Goal: Task Accomplishment & Management: Manage account settings

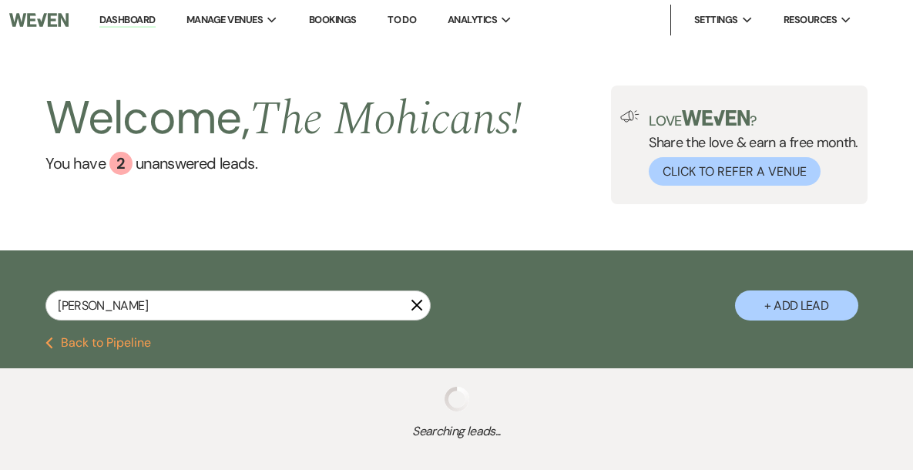
type input "[PERSON_NAME]"
select select "8"
select select "3"
select select "8"
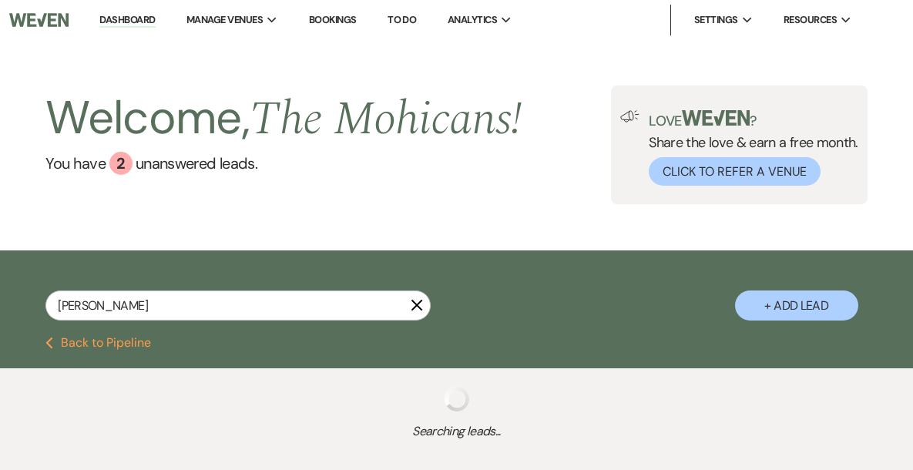
select select "2"
select select "8"
select select "4"
select select "8"
select select "4"
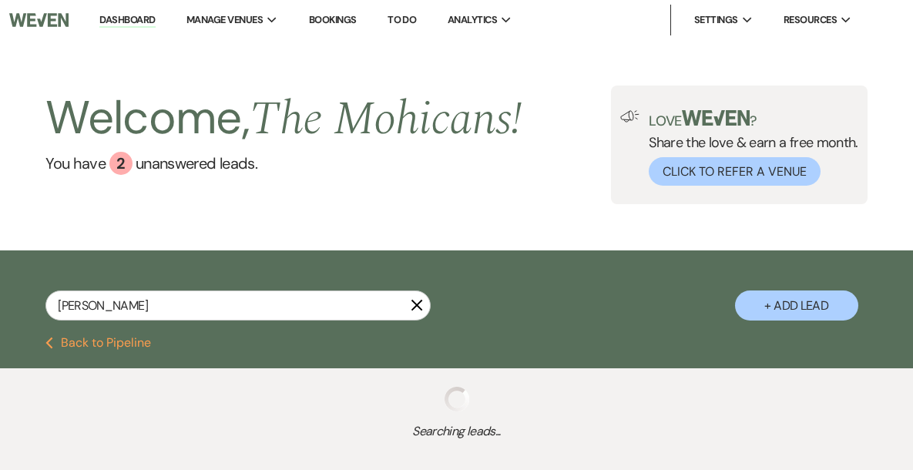
select select "9"
select select "8"
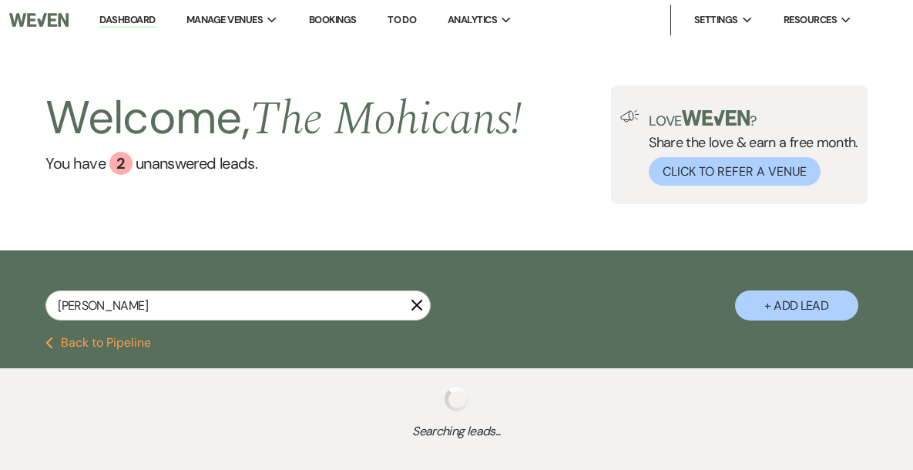
select select "4"
select select "8"
select select "4"
select select "8"
select select "4"
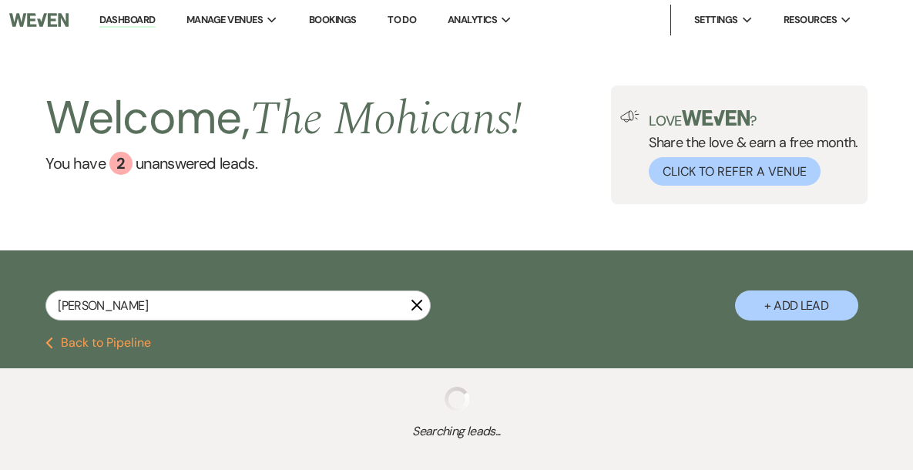
select select "4"
select select "8"
select select "10"
select select "8"
select select "4"
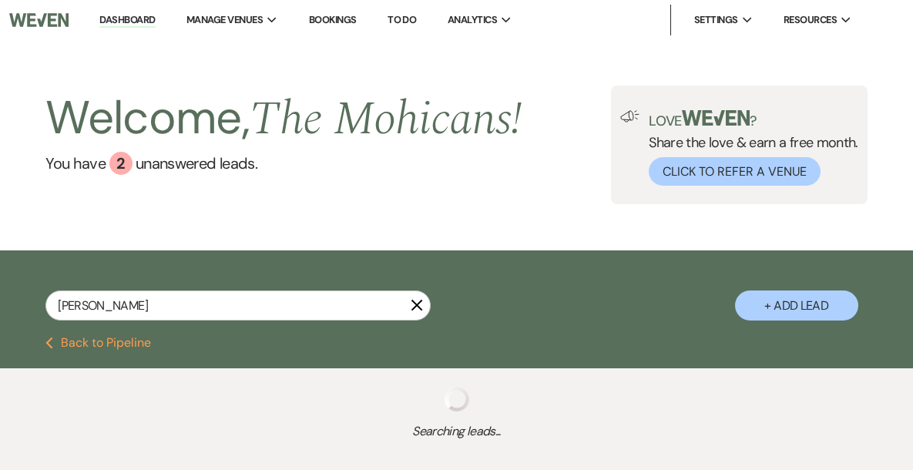
select select "2"
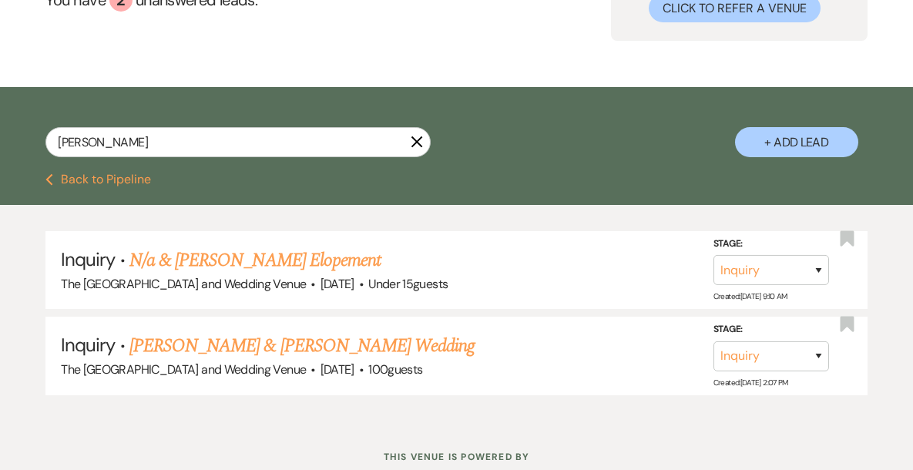
scroll to position [168, 0]
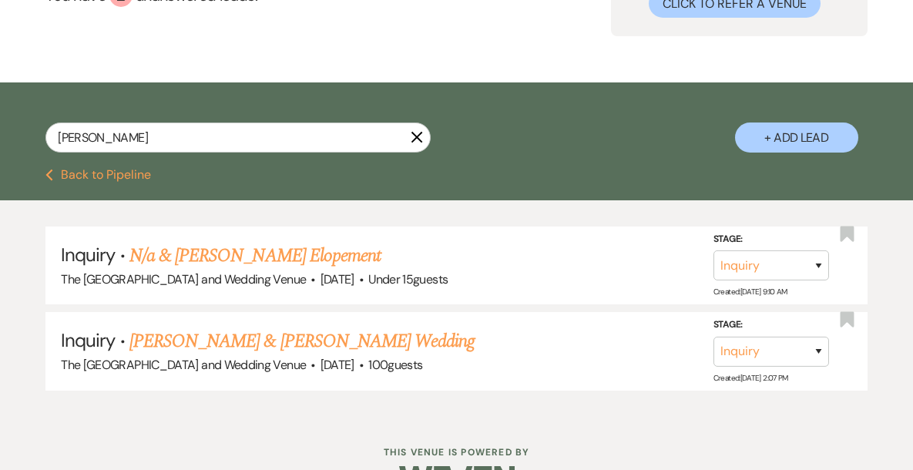
type input "[PERSON_NAME]"
click at [764, 273] on select "Inquiry Follow Up Tour Requested Tour Confirmed Toured Proposal Sent Booked Lost" at bounding box center [771, 265] width 116 height 30
select select "8"
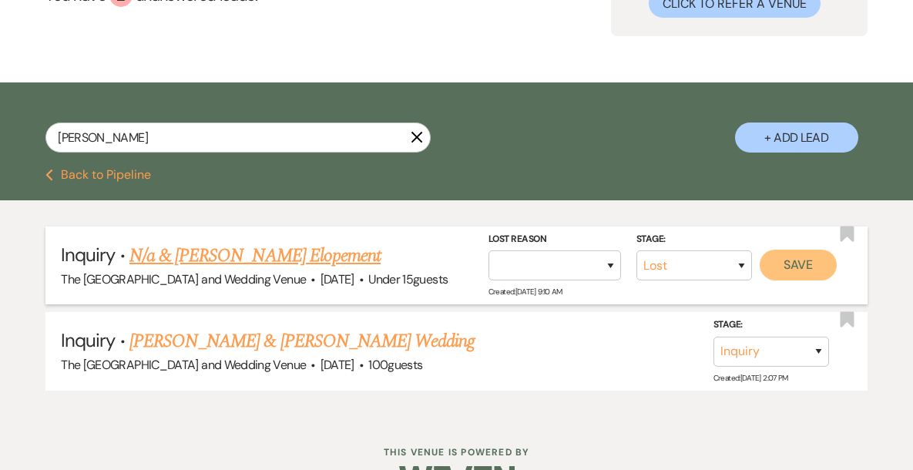
click at [792, 269] on button "Save" at bounding box center [797, 264] width 77 height 31
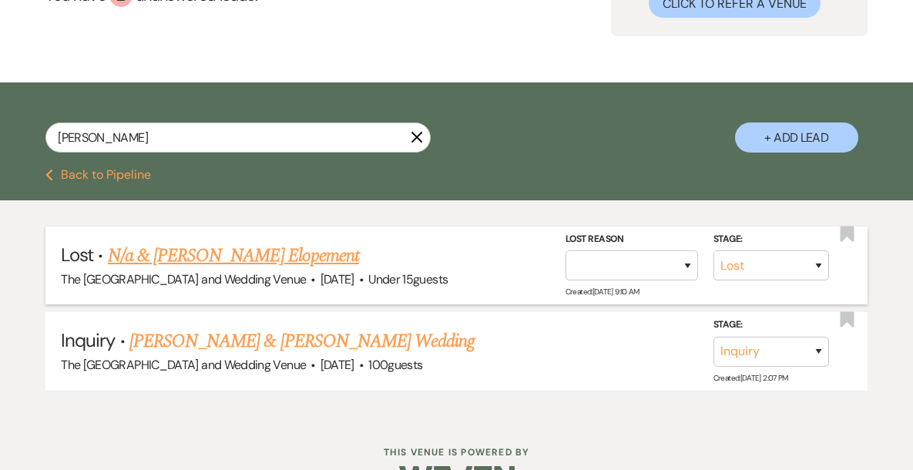
scroll to position [0, 0]
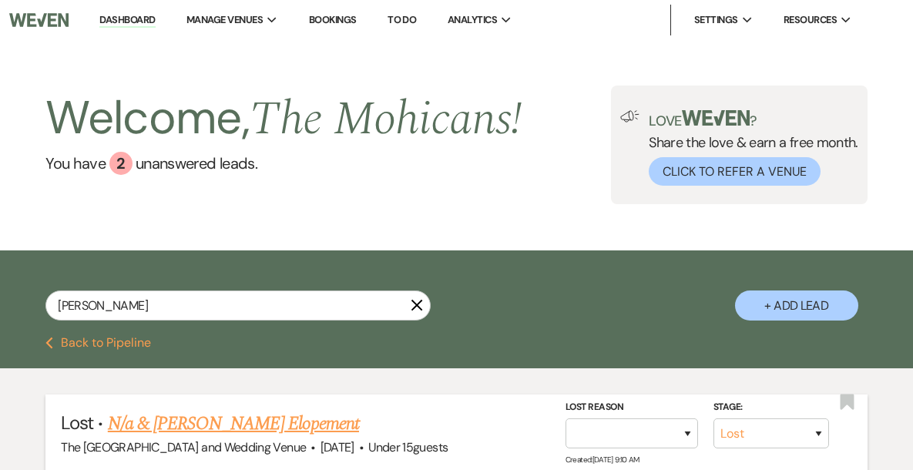
click at [155, 13] on link "Dashboard" at bounding box center [126, 20] width 55 height 15
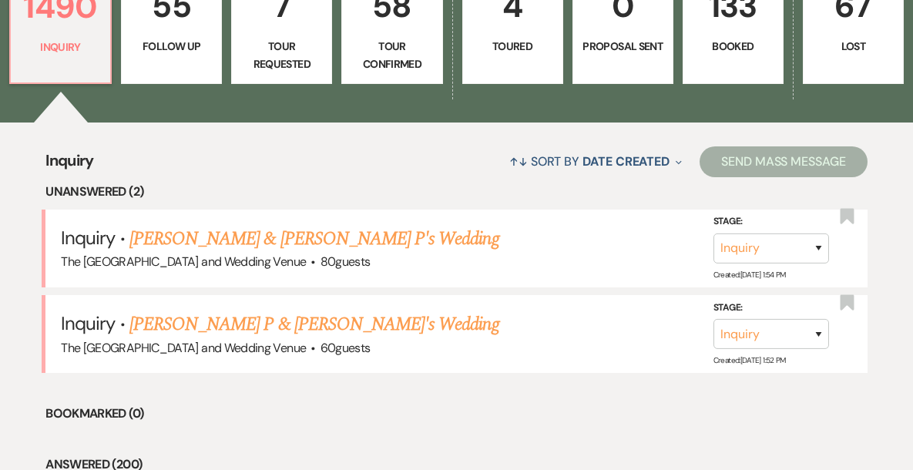
scroll to position [554, 0]
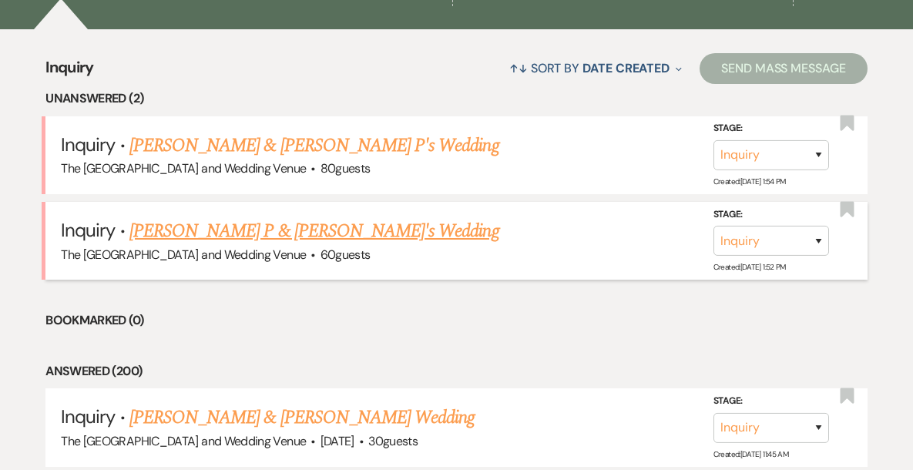
click at [280, 236] on link "[PERSON_NAME] P & [PERSON_NAME]'s Wedding" at bounding box center [314, 231] width 370 height 28
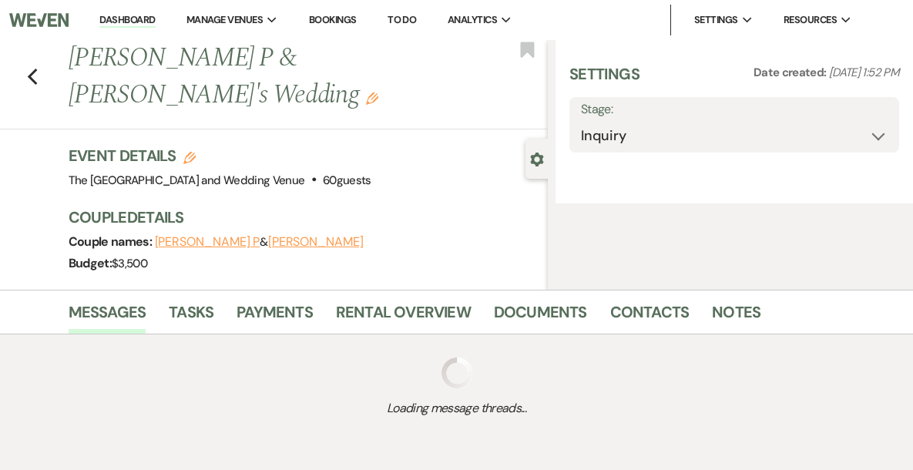
select select "17"
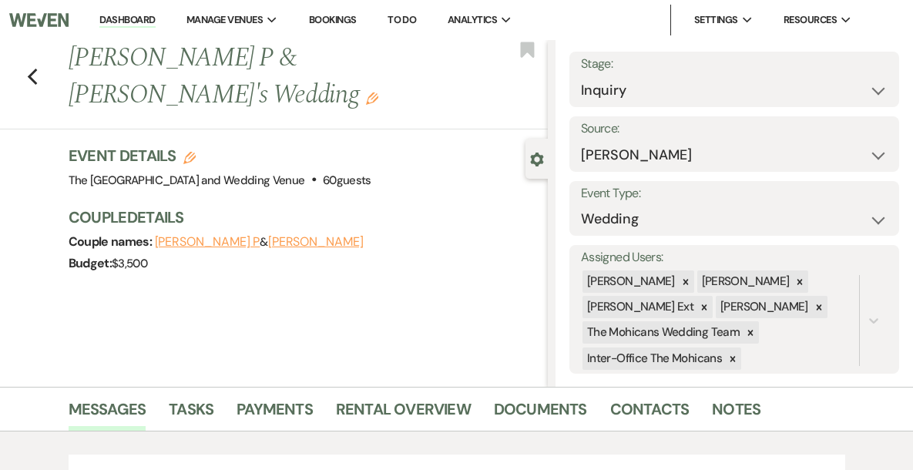
scroll to position [54, 0]
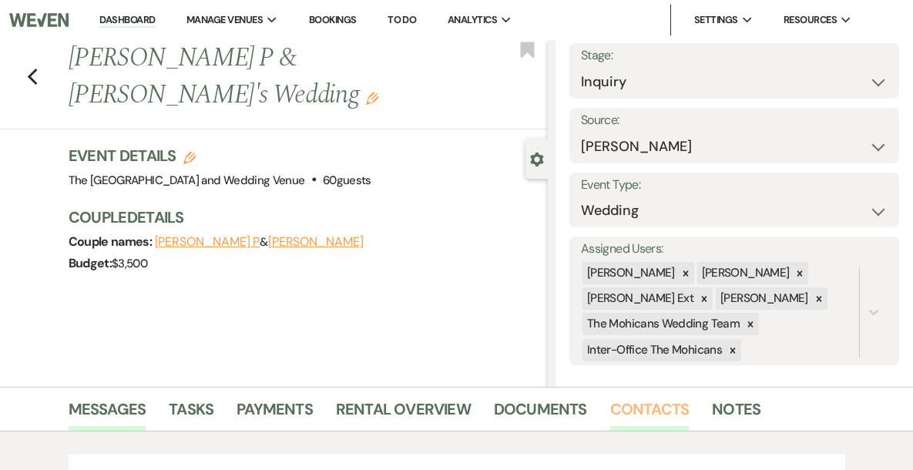
click at [634, 409] on link "Contacts" at bounding box center [649, 414] width 79 height 34
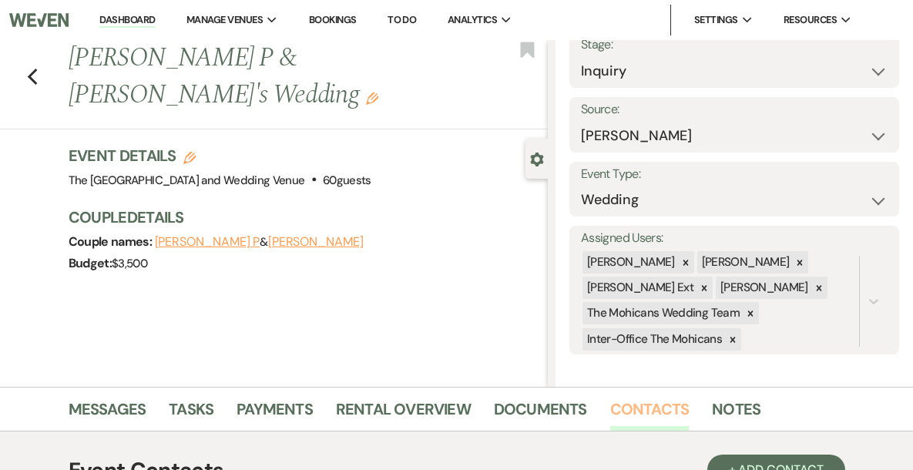
scroll to position [361, 0]
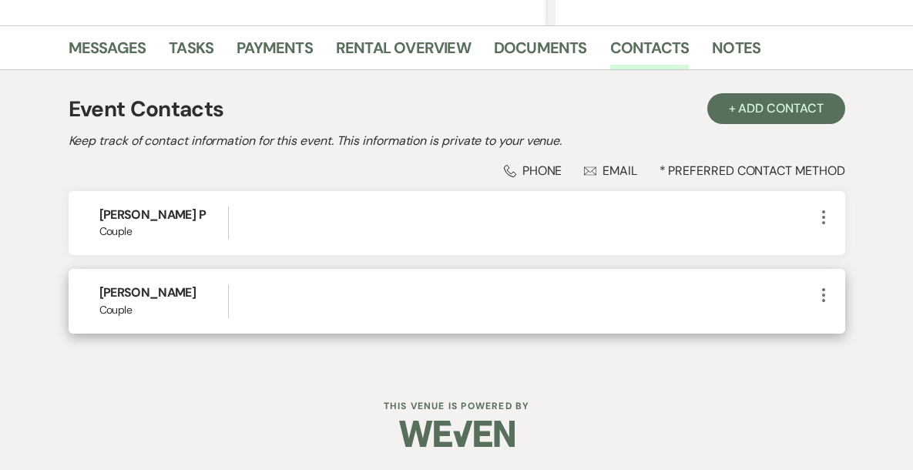
click at [814, 293] on icon "More" at bounding box center [823, 295] width 18 height 18
click at [841, 315] on button "Pencil Edit" at bounding box center [860, 325] width 92 height 26
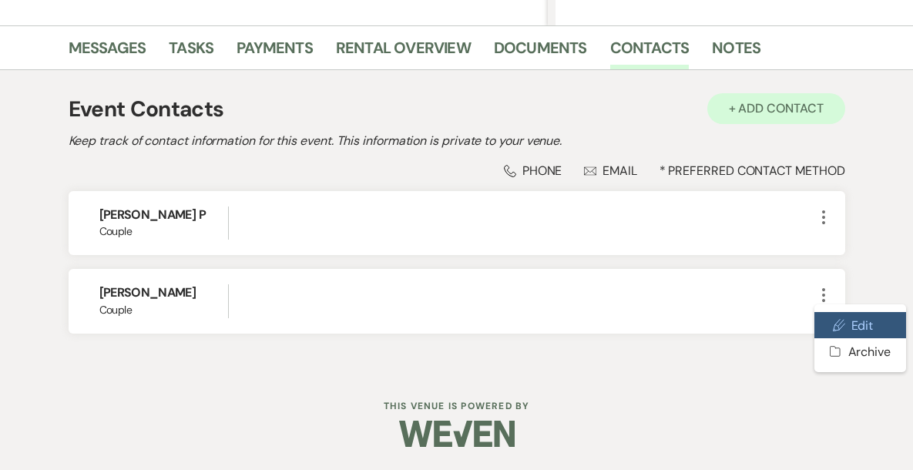
select select "1"
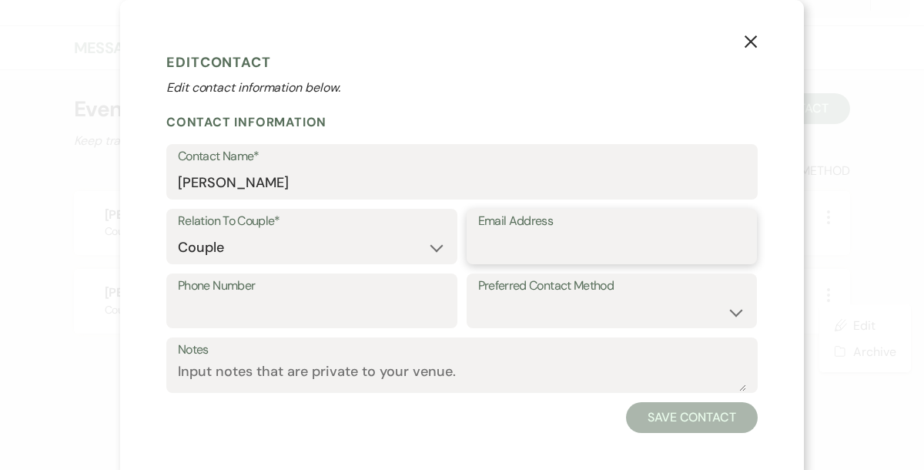
click at [580, 246] on input "Email Address" at bounding box center [612, 248] width 268 height 30
paste input "[EMAIL_ADDRESS][DOMAIN_NAME]"
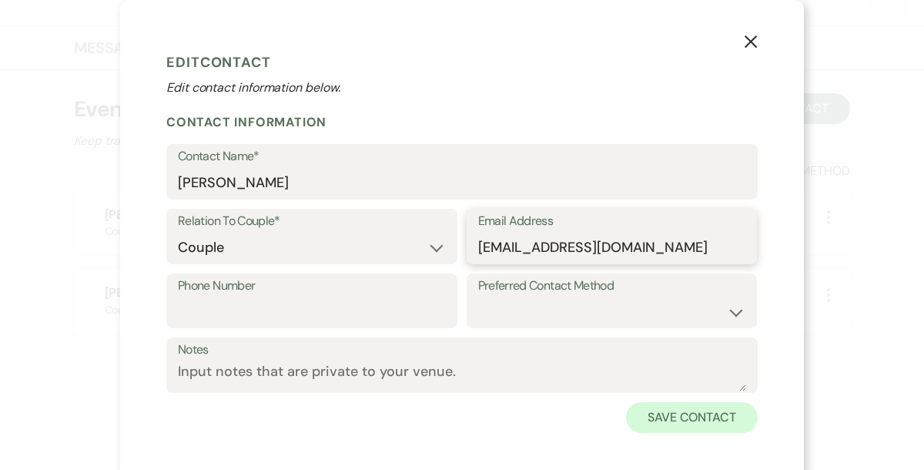
type input "[EMAIL_ADDRESS][DOMAIN_NAME]"
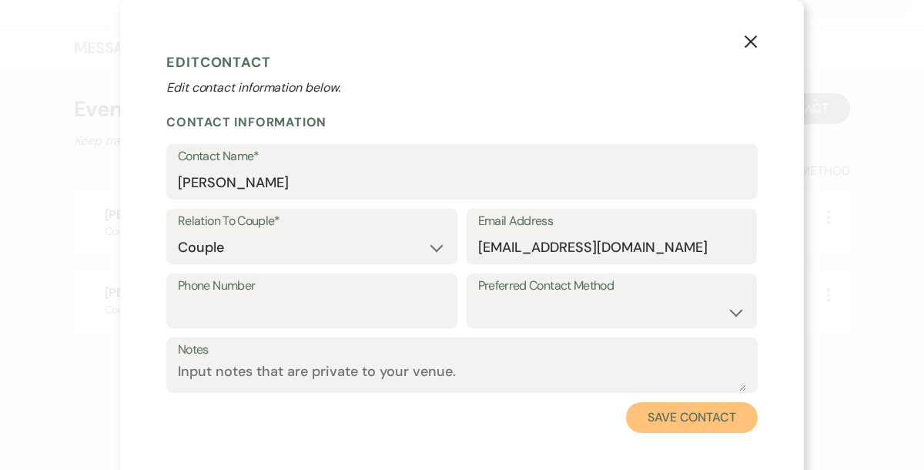
click at [659, 421] on button "Save Contact" at bounding box center [692, 417] width 132 height 31
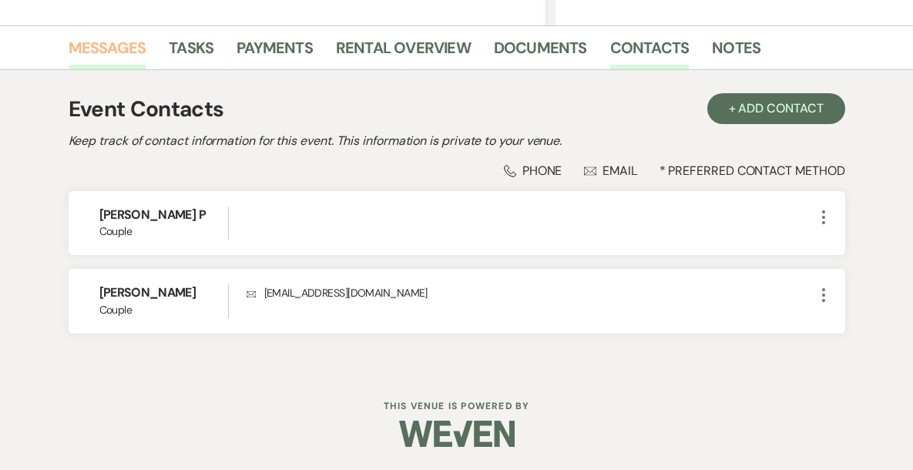
click at [110, 46] on link "Messages" at bounding box center [108, 52] width 78 height 34
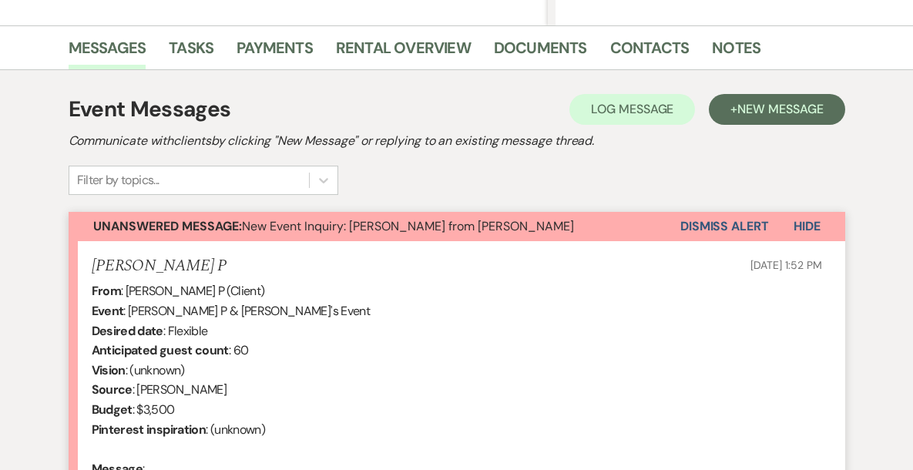
click at [689, 228] on button "Dismiss Alert" at bounding box center [724, 226] width 89 height 29
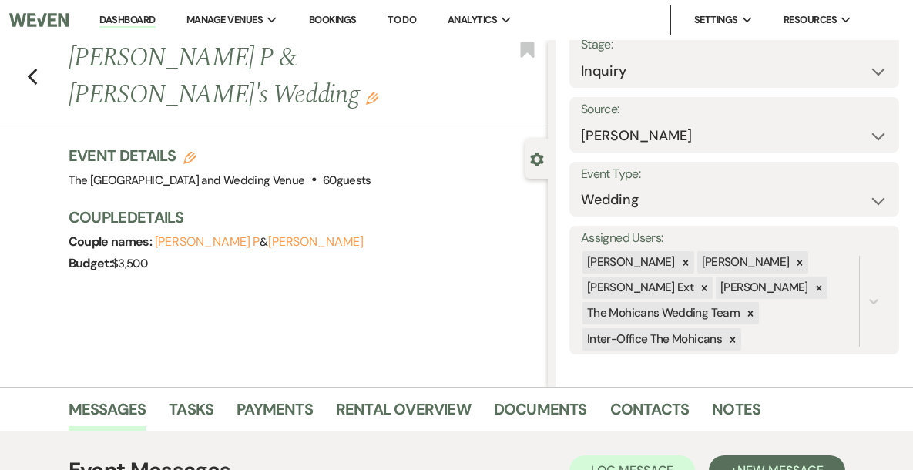
click at [155, 26] on link "Dashboard" at bounding box center [126, 20] width 55 height 15
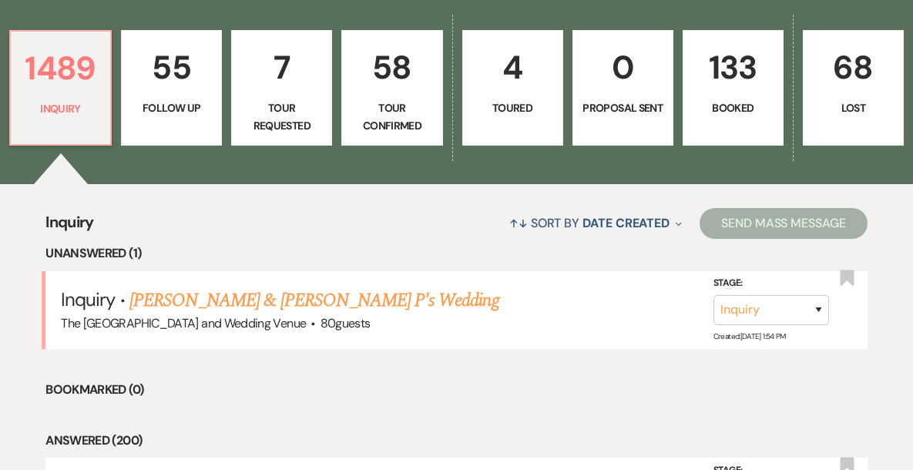
scroll to position [411, 0]
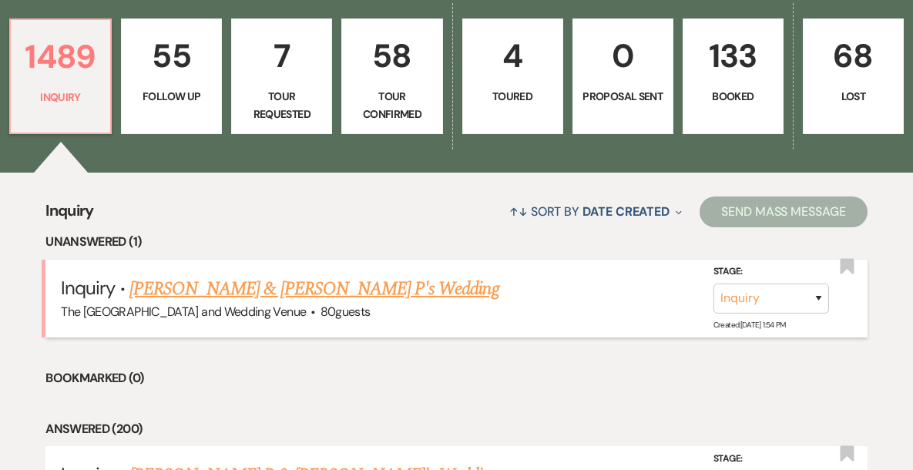
click at [286, 288] on link "[PERSON_NAME] & [PERSON_NAME] P's Wedding" at bounding box center [314, 289] width 370 height 28
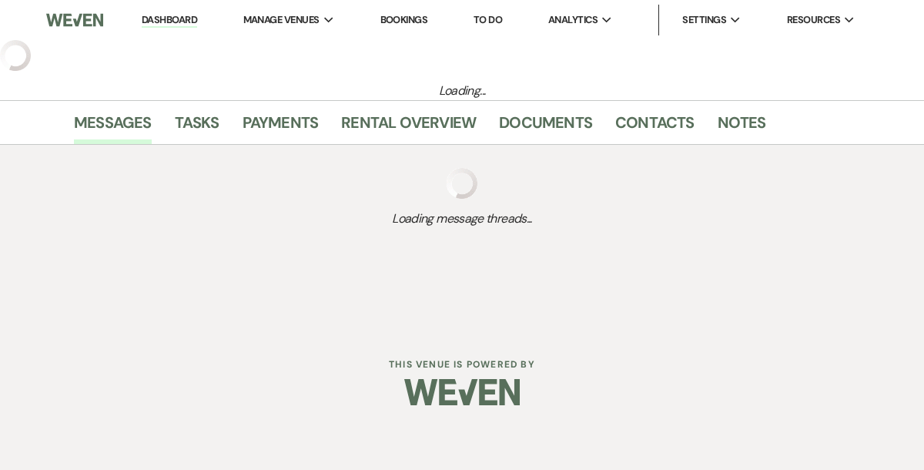
select select "17"
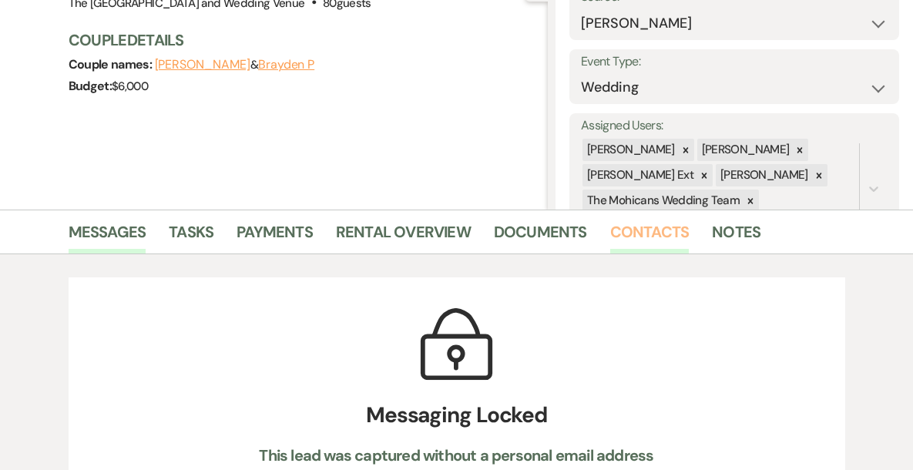
click at [652, 222] on link "Contacts" at bounding box center [649, 236] width 79 height 34
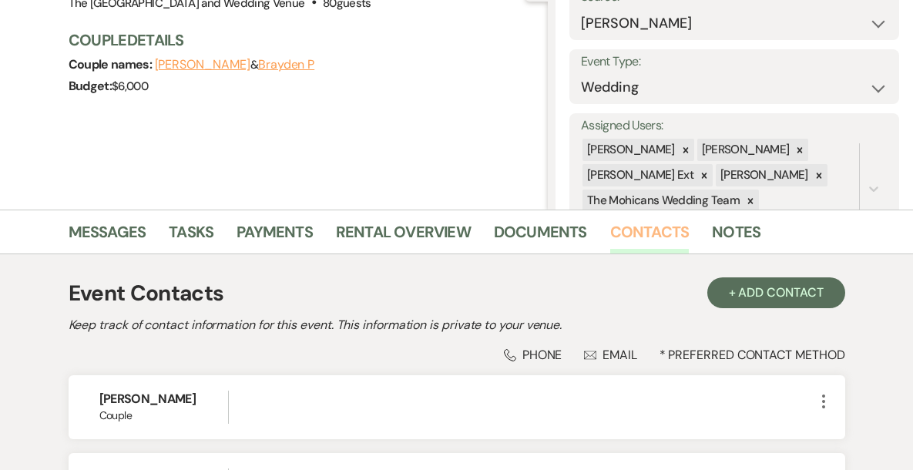
scroll to position [361, 0]
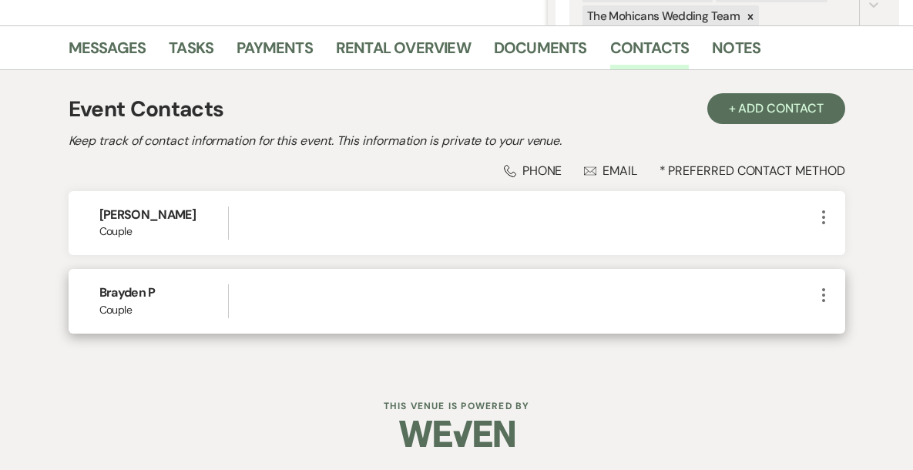
click at [823, 296] on icon "More" at bounding box center [823, 295] width 18 height 18
click at [820, 336] on button "Pencil Edit" at bounding box center [860, 325] width 92 height 26
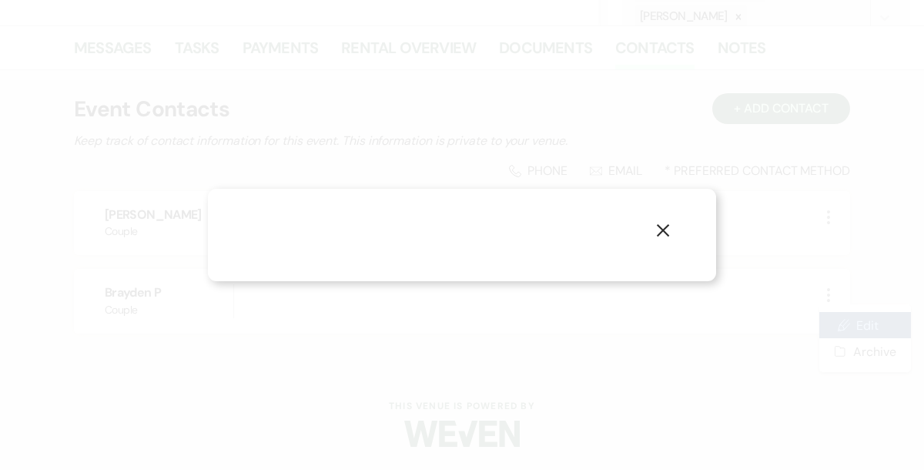
select select "1"
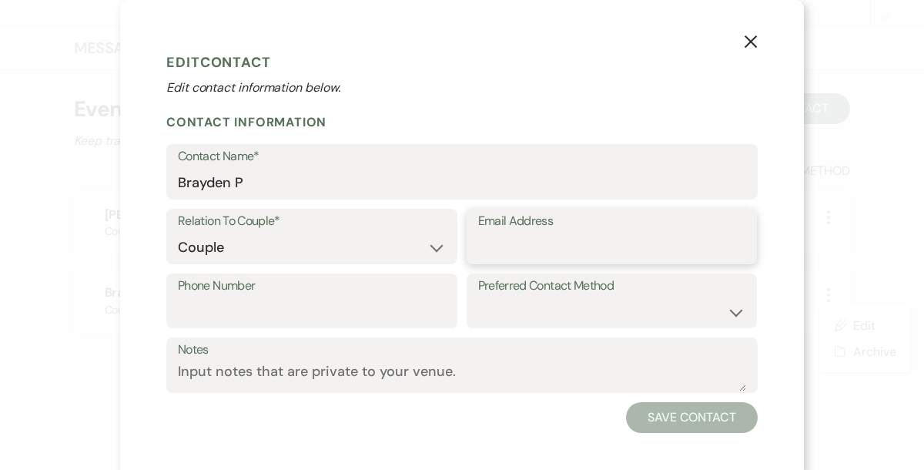
click at [590, 236] on input "Email Address" at bounding box center [612, 248] width 268 height 30
paste input "[EMAIL_ADDRESS][DOMAIN_NAME]"
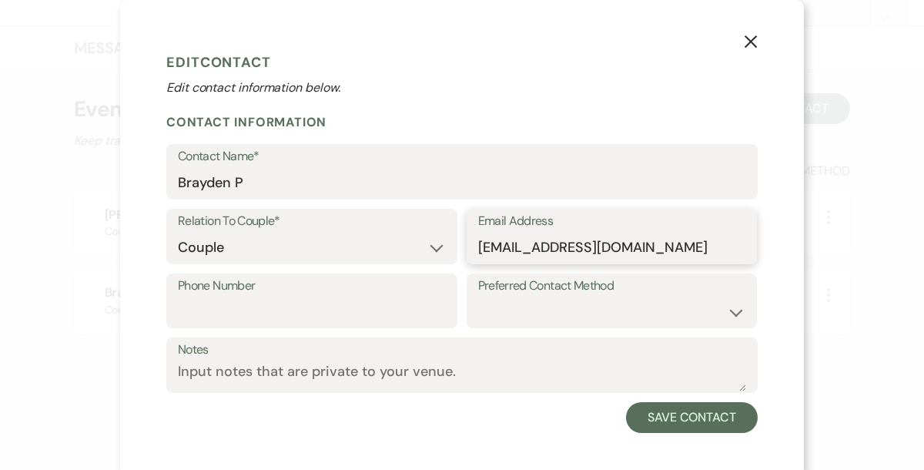
type input "[EMAIL_ADDRESS][DOMAIN_NAME]"
click at [377, 313] on input "Phone Number" at bounding box center [312, 311] width 268 height 30
paste input "[PHONE_NUMBER]"
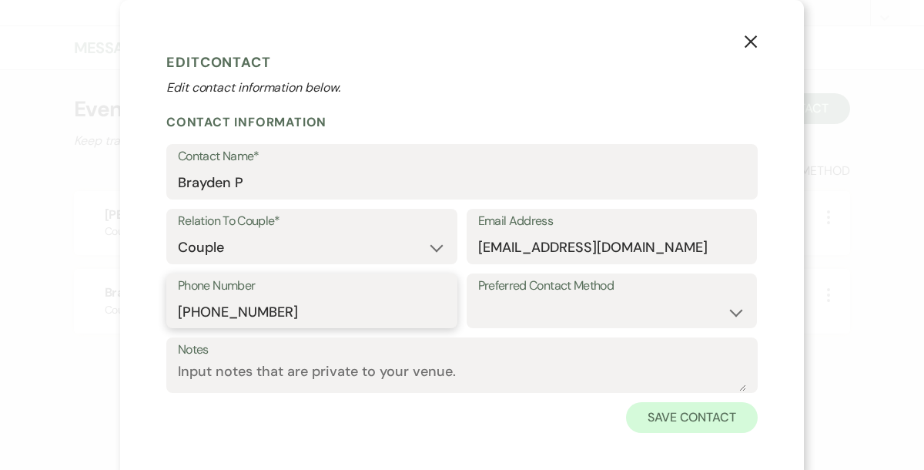
type input "[PHONE_NUMBER]"
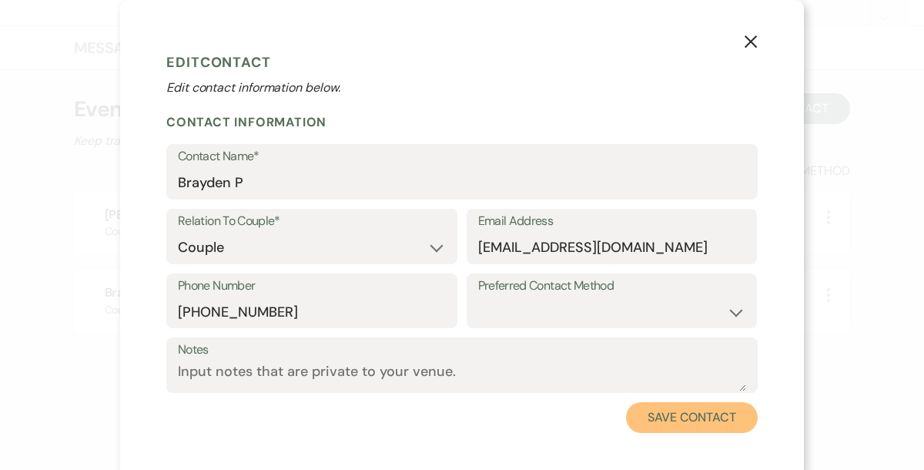
click at [661, 422] on button "Save Contact" at bounding box center [692, 417] width 132 height 31
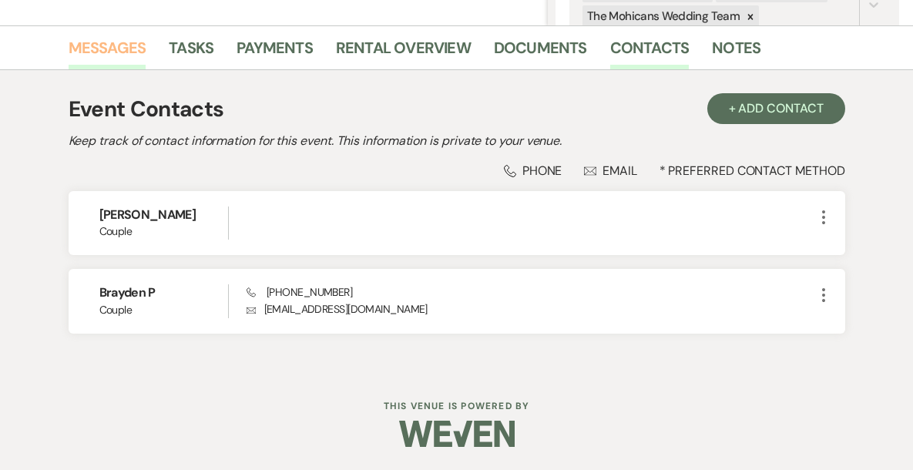
click at [115, 58] on link "Messages" at bounding box center [108, 52] width 78 height 34
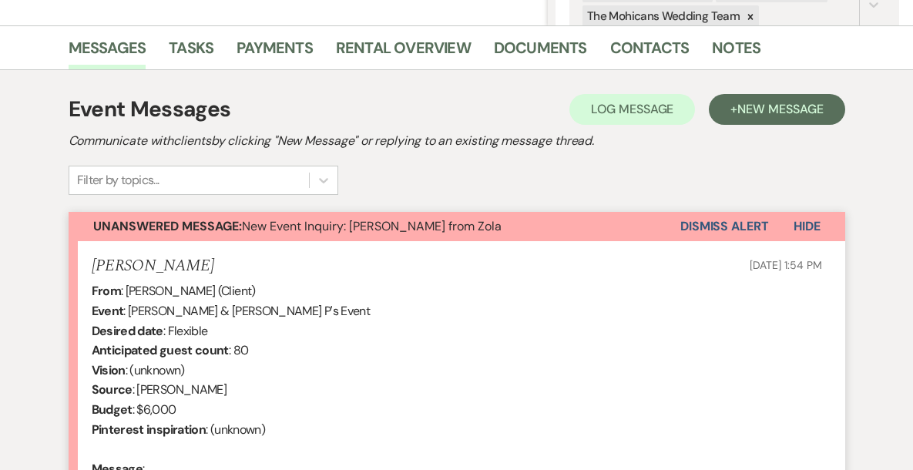
click at [708, 229] on button "Dismiss Alert" at bounding box center [724, 226] width 89 height 29
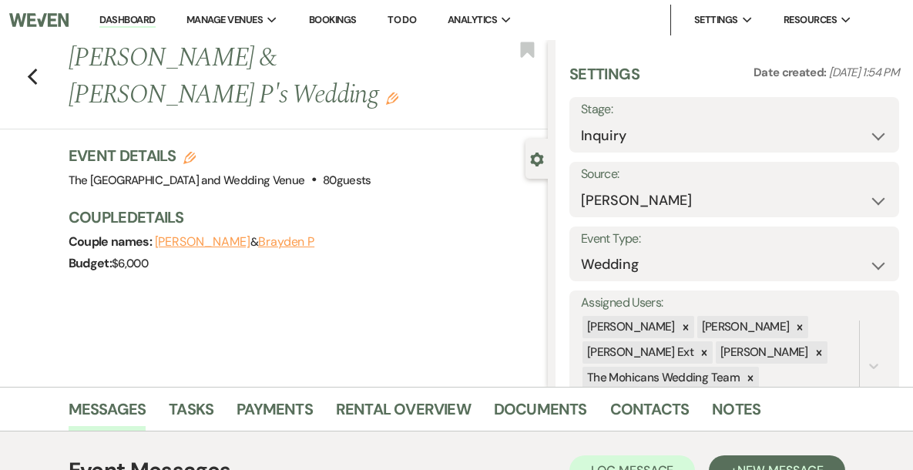
click at [155, 25] on link "Dashboard" at bounding box center [126, 20] width 55 height 15
